Goal: Use online tool/utility: Utilize a website feature to perform a specific function

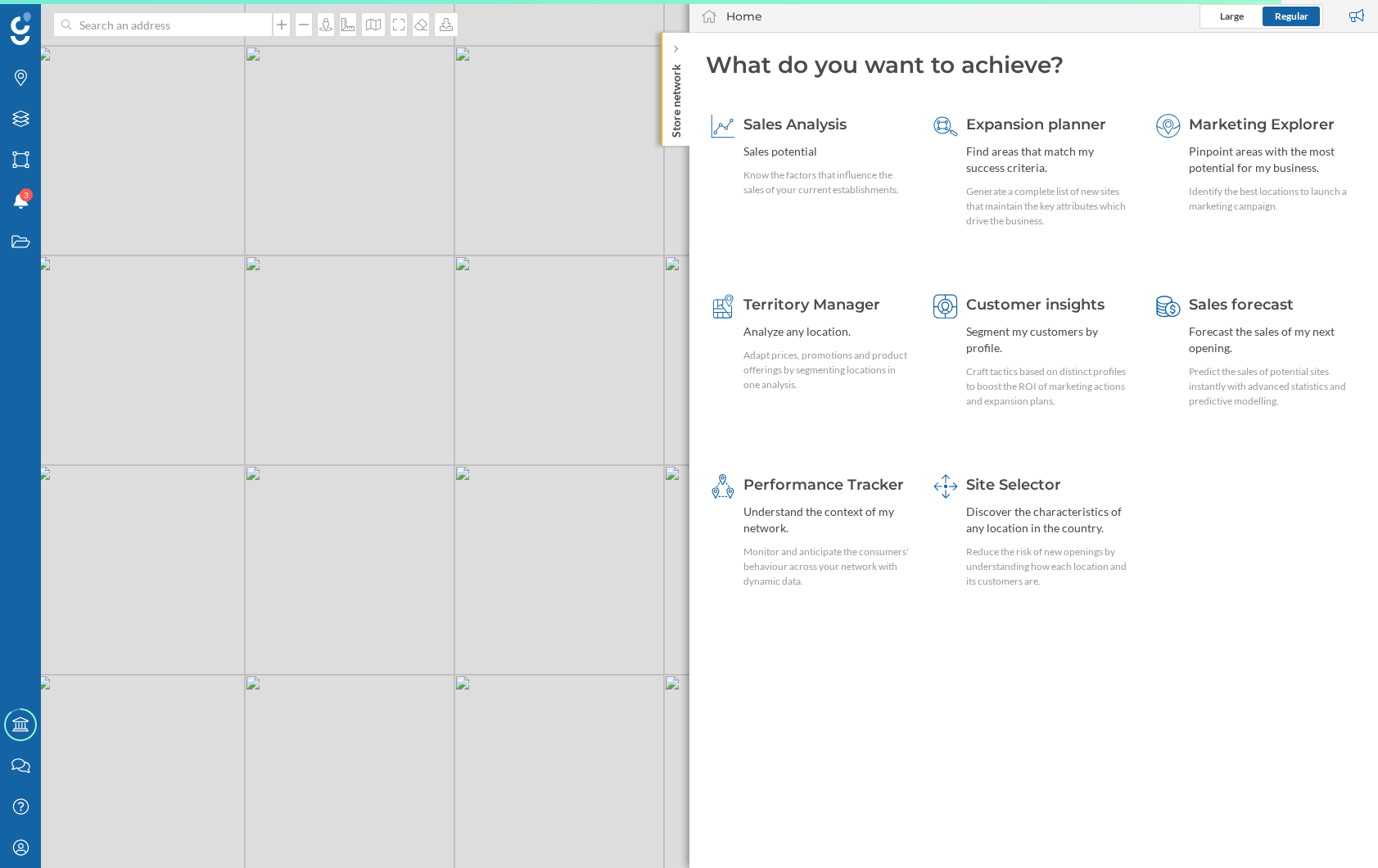
drag, startPoint x: 447, startPoint y: 390, endPoint x: 342, endPoint y: 434, distance: 113.8
click at [369, 434] on div "© Mapbox © OpenStreetMap Improve this map" at bounding box center [689, 434] width 1378 height 868
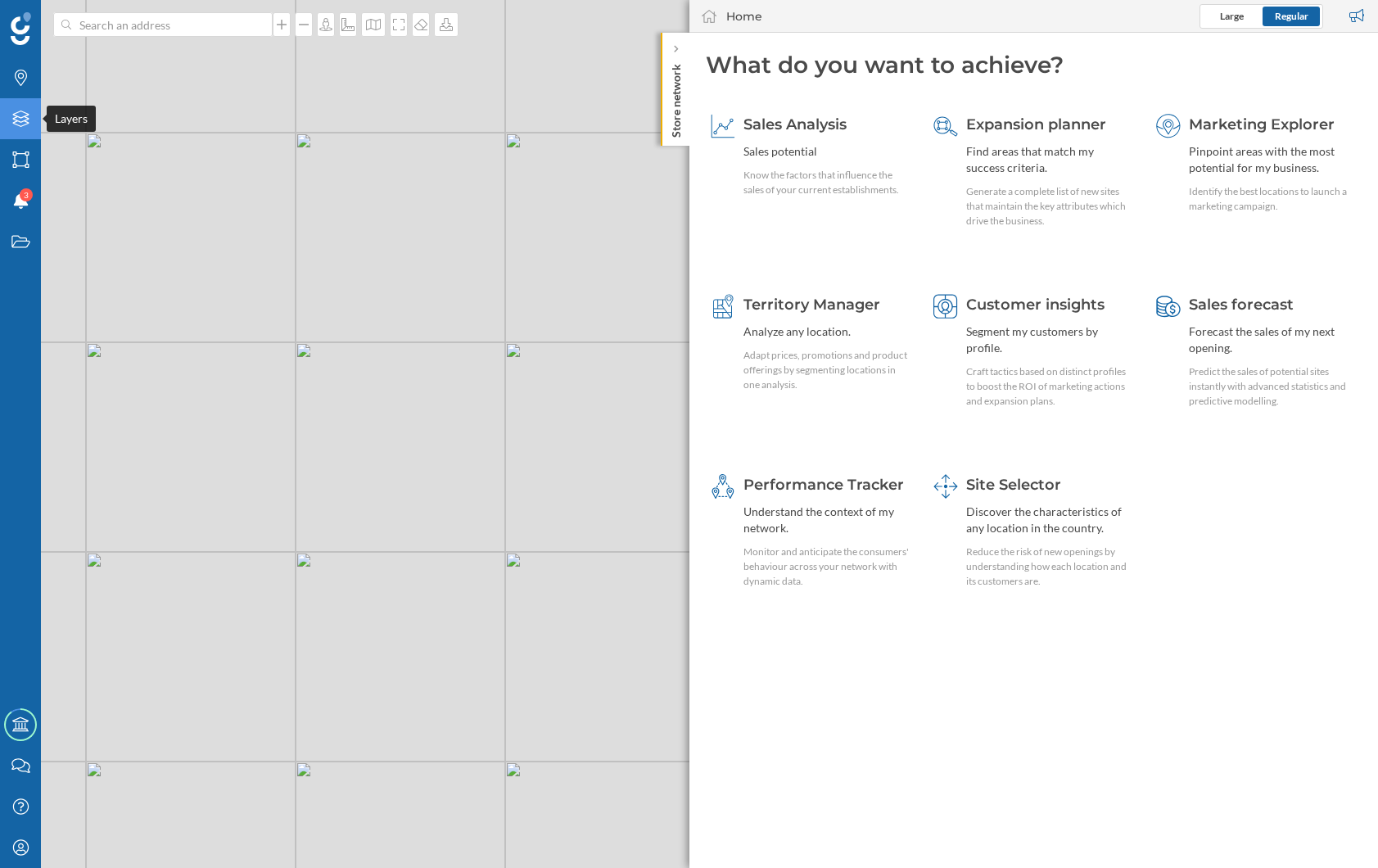
click at [16, 126] on icon "Layers" at bounding box center [21, 119] width 21 height 16
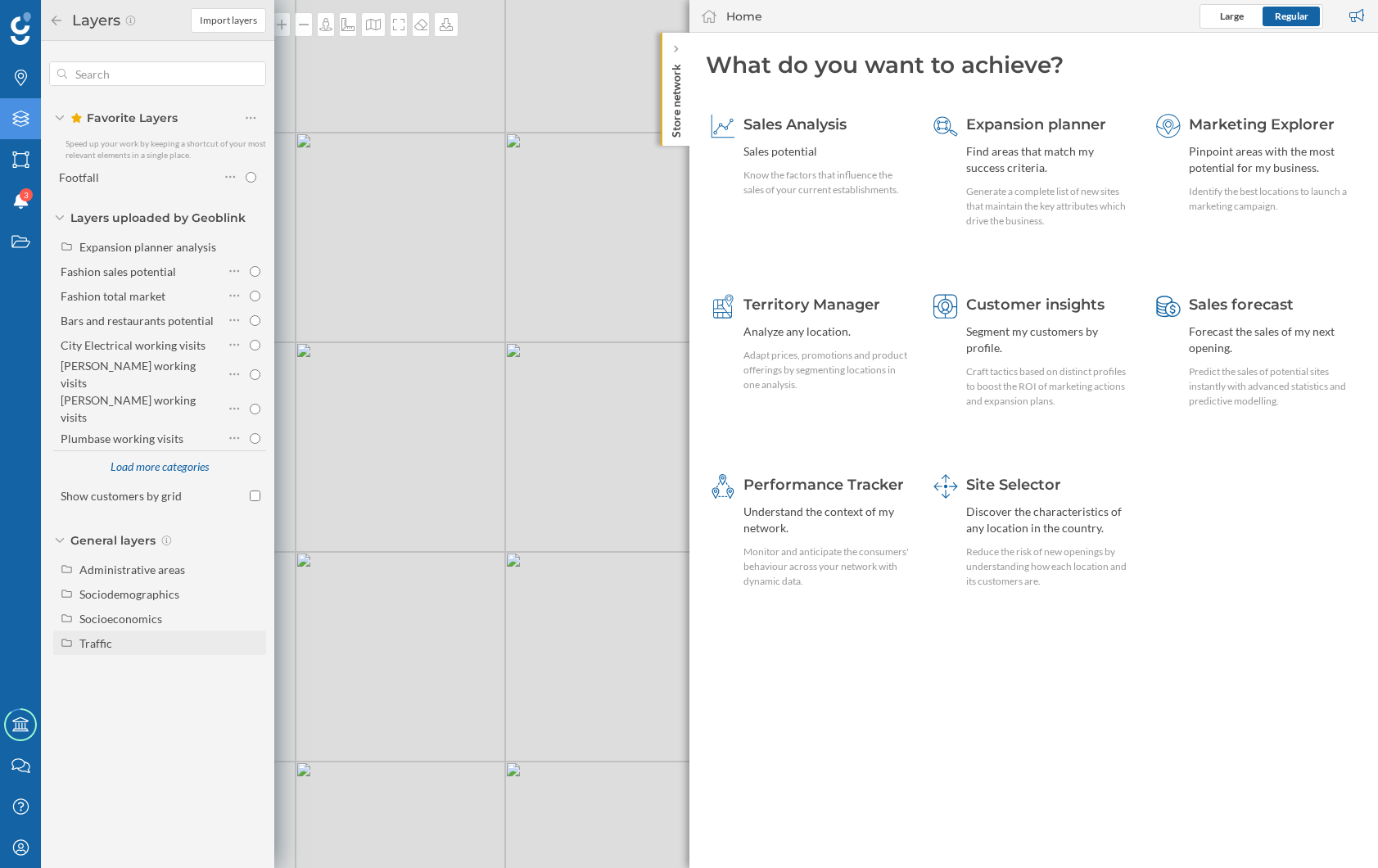
click at [111, 636] on div "Traffic" at bounding box center [96, 643] width 33 height 14
click at [161, 684] on div "Footfall" at bounding box center [142, 692] width 114 height 17
click at [250, 687] on input "Footfall" at bounding box center [255, 692] width 11 height 11
radio input "true"
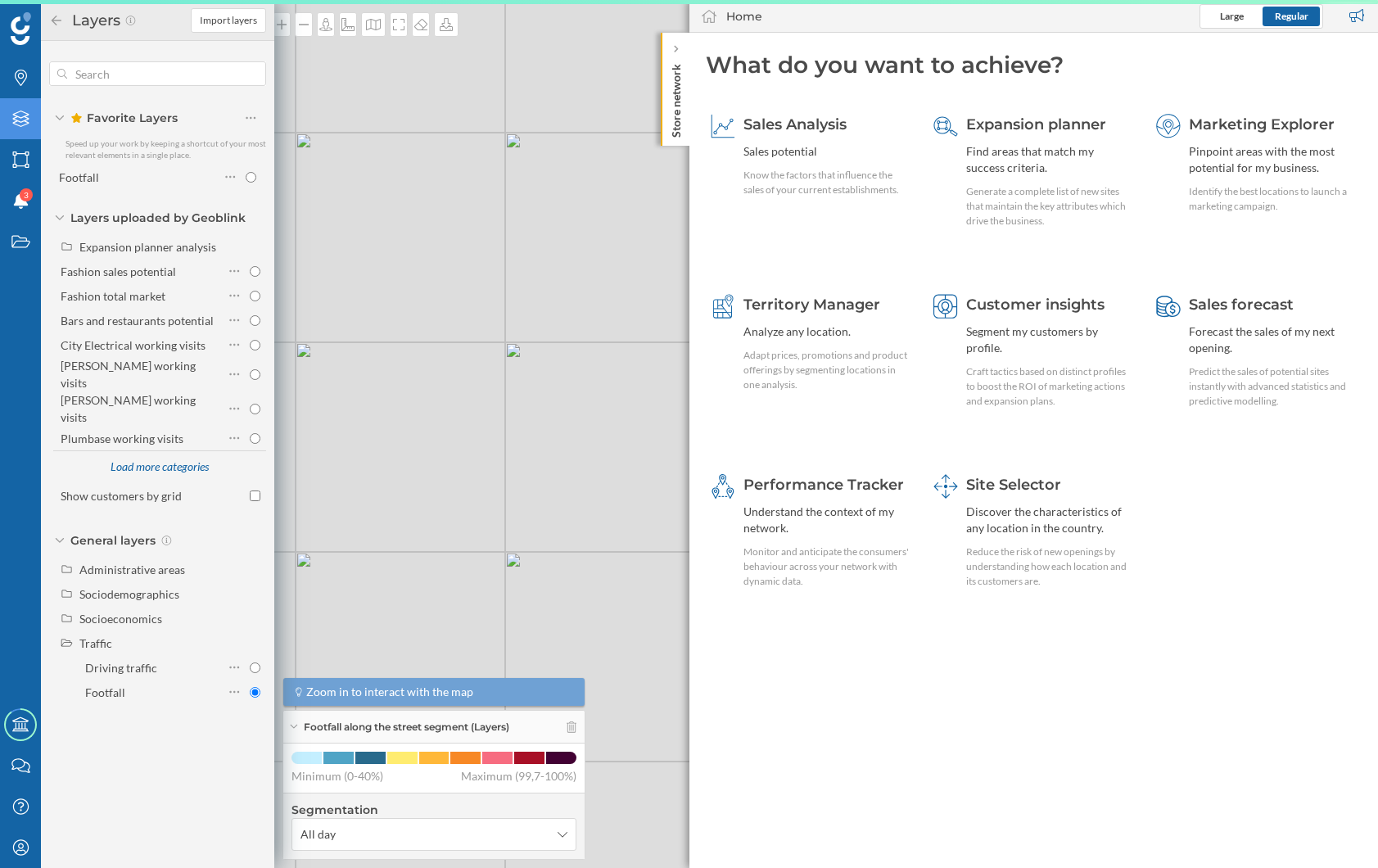
click at [50, 17] on icon at bounding box center [56, 20] width 15 height 11
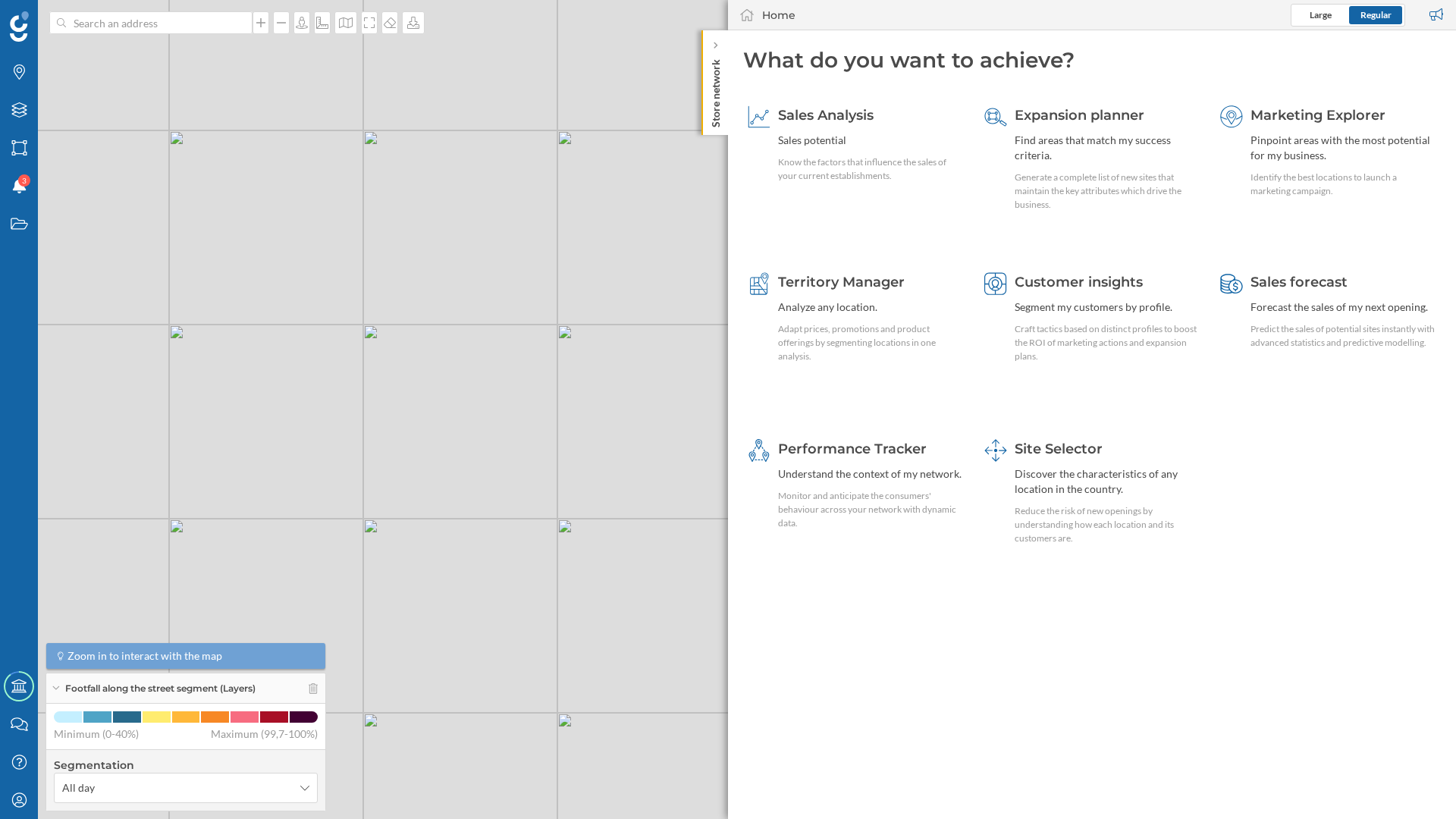
click at [719, 108] on p "Store network" at bounding box center [716, 90] width 15 height 74
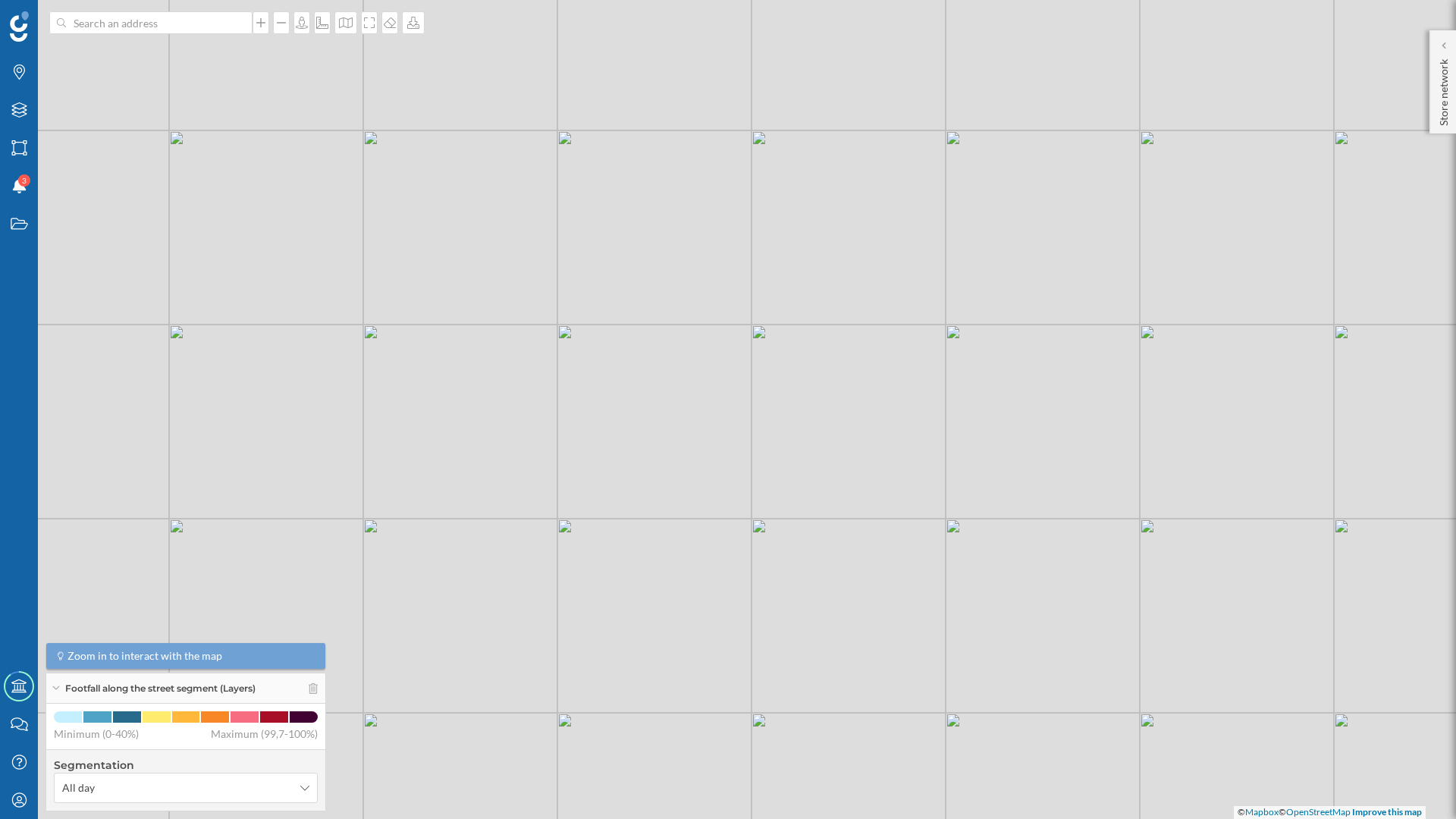
click at [57, 686] on icon at bounding box center [55, 688] width 8 height 4
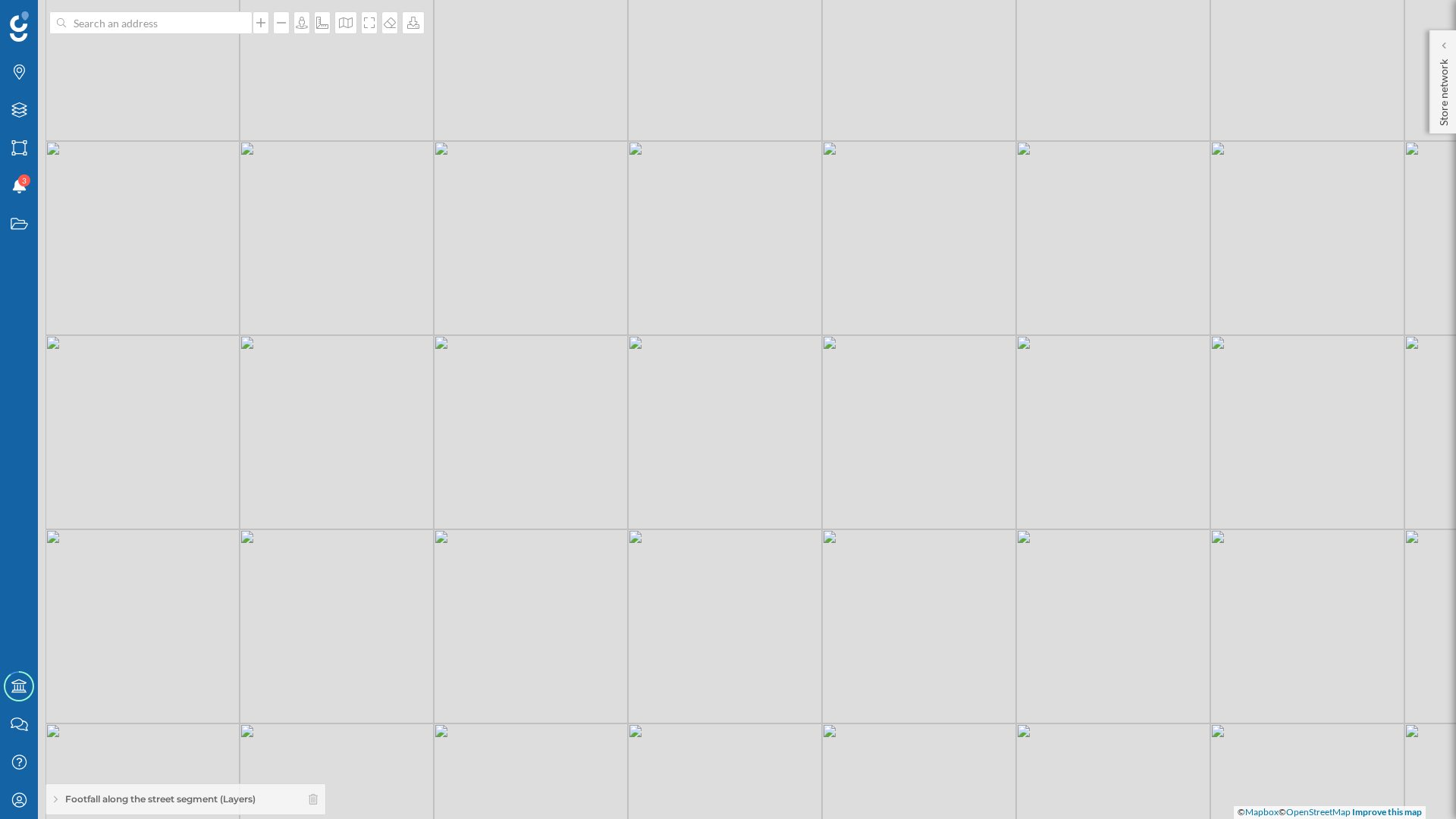
drag, startPoint x: 265, startPoint y: 584, endPoint x: 284, endPoint y: 587, distance: 19.2
click at [284, 587] on div "© Mapbox © OpenStreetMap Improve this map" at bounding box center [728, 409] width 1456 height 819
